Goal: Ask a question

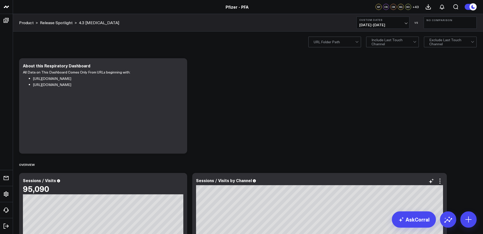
scroll to position [127, 0]
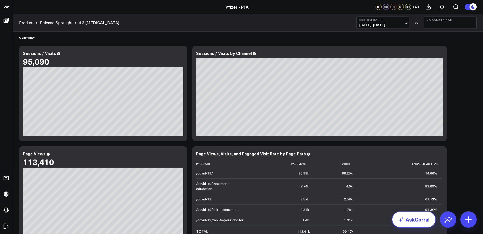
click at [416, 220] on link "AskCorral" at bounding box center [414, 220] width 44 height 16
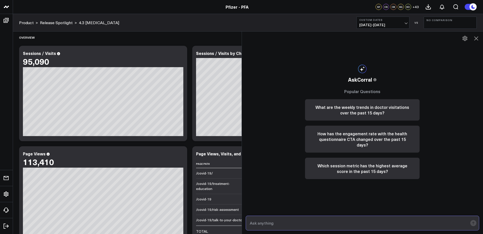
click at [343, 224] on input "text" at bounding box center [359, 223] width 220 height 9
click at [361, 220] on input "why did visits drop on [MEDICAL_DATA] landing page from" at bounding box center [359, 223] width 220 height 9
type input "why did visits drop on [MEDICAL_DATA] landing page from 7/20-8/1?"
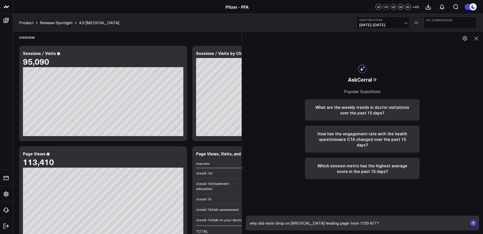
click at [473, 225] on rect "submit" at bounding box center [474, 223] width 6 height 6
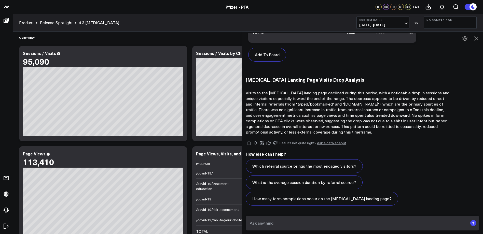
scroll to position [264, 0]
drag, startPoint x: 264, startPoint y: 104, endPoint x: 354, endPoint y: 104, distance: 89.9
click at [354, 104] on p "Visits to the [MEDICAL_DATA] landing page declined during this period, with a n…" at bounding box center [348, 112] width 204 height 45
drag, startPoint x: 354, startPoint y: 104, endPoint x: 349, endPoint y: 105, distance: 4.9
copy p "(from "typed/bookmarked" and "[DOMAIN_NAME]")"
